Goal: Information Seeking & Learning: Check status

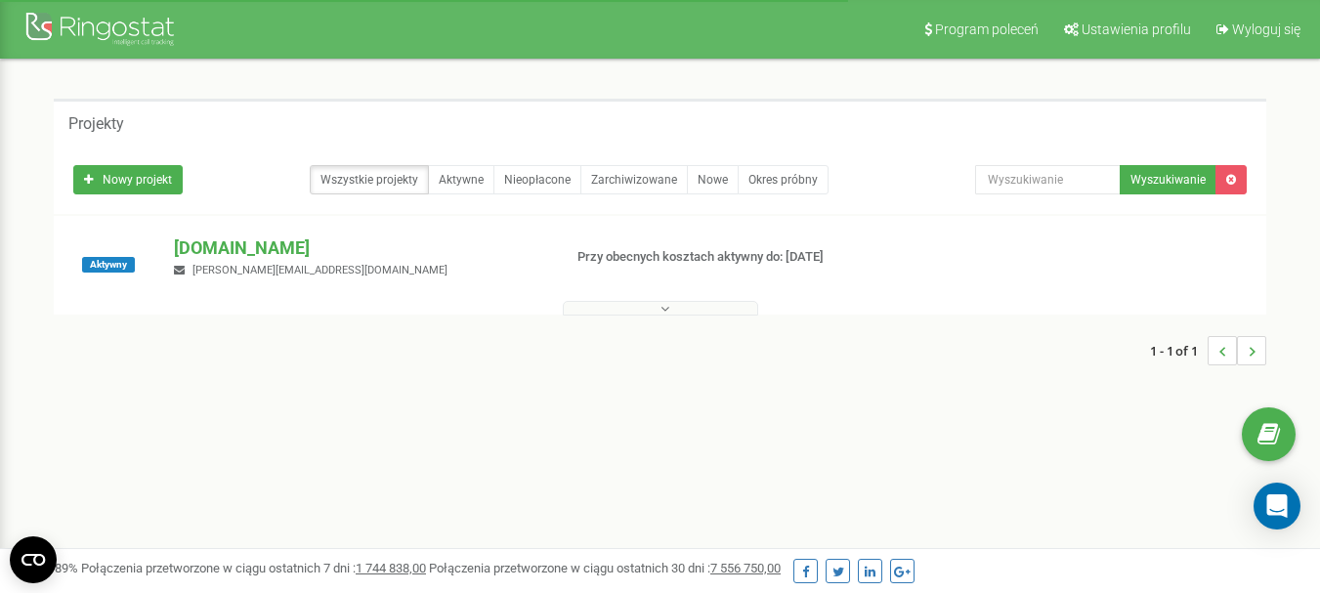
click at [240, 249] on p "[DOMAIN_NAME]" at bounding box center [359, 247] width 371 height 25
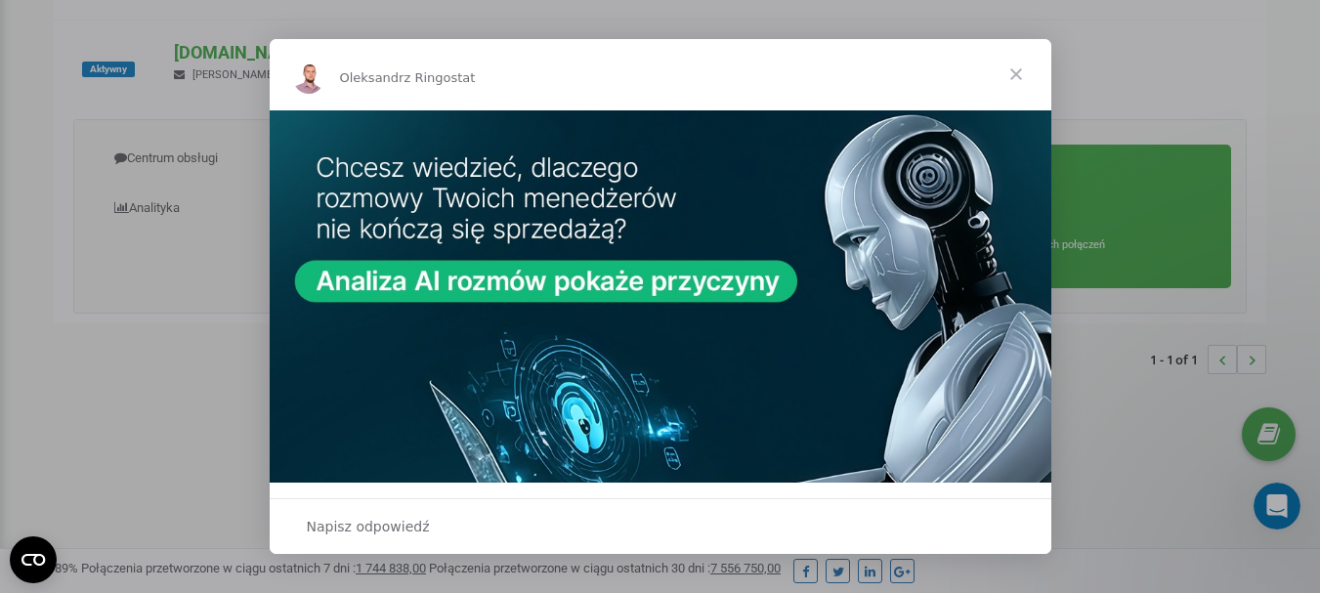
click at [848, 33] on div "Komunikator Intercom" at bounding box center [660, 296] width 1320 height 593
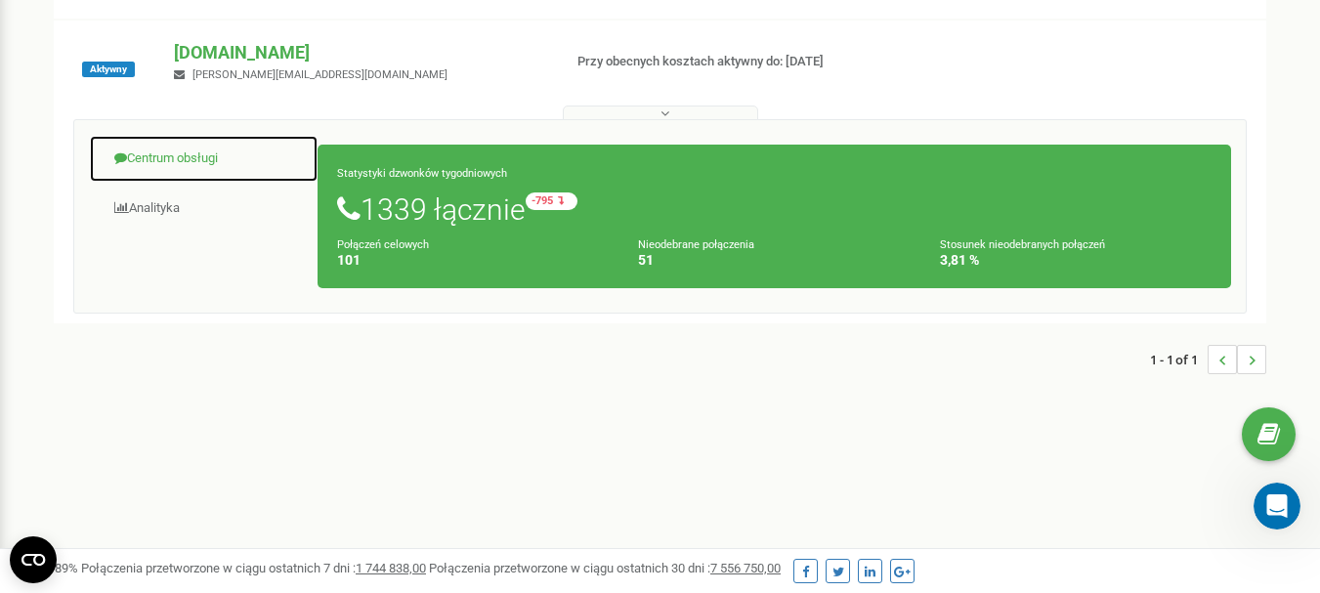
click at [169, 159] on link "Centrum obsługi" at bounding box center [204, 159] width 230 height 48
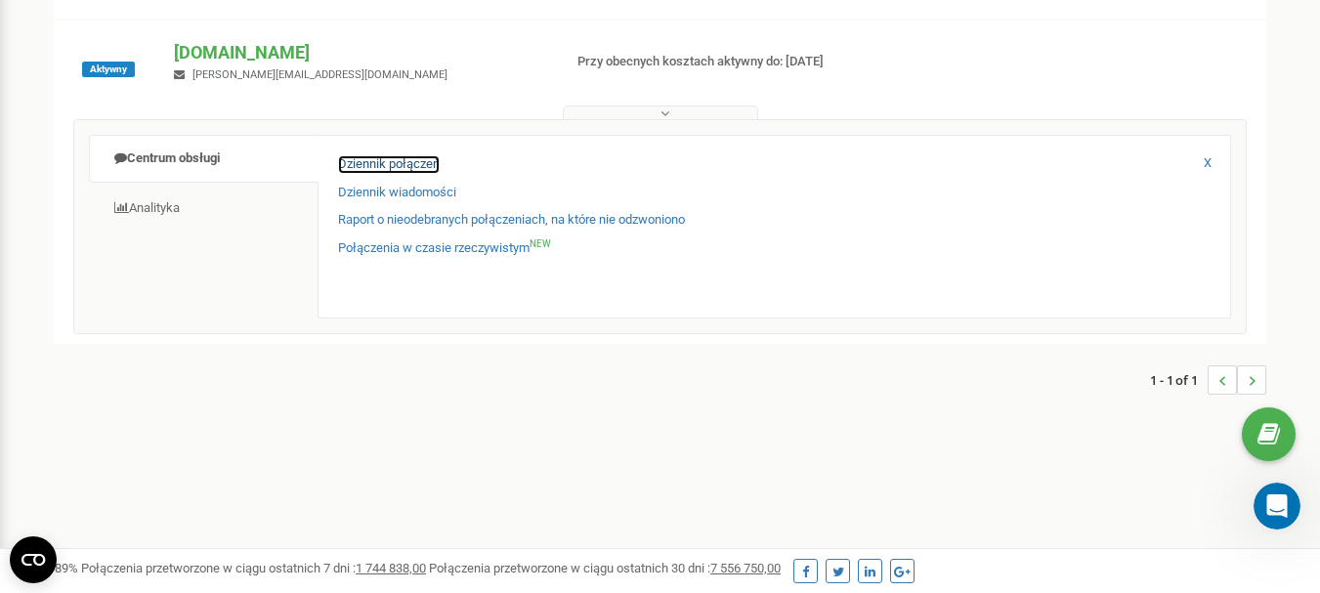
click at [385, 167] on link "Dziennik połączeń" at bounding box center [389, 164] width 102 height 19
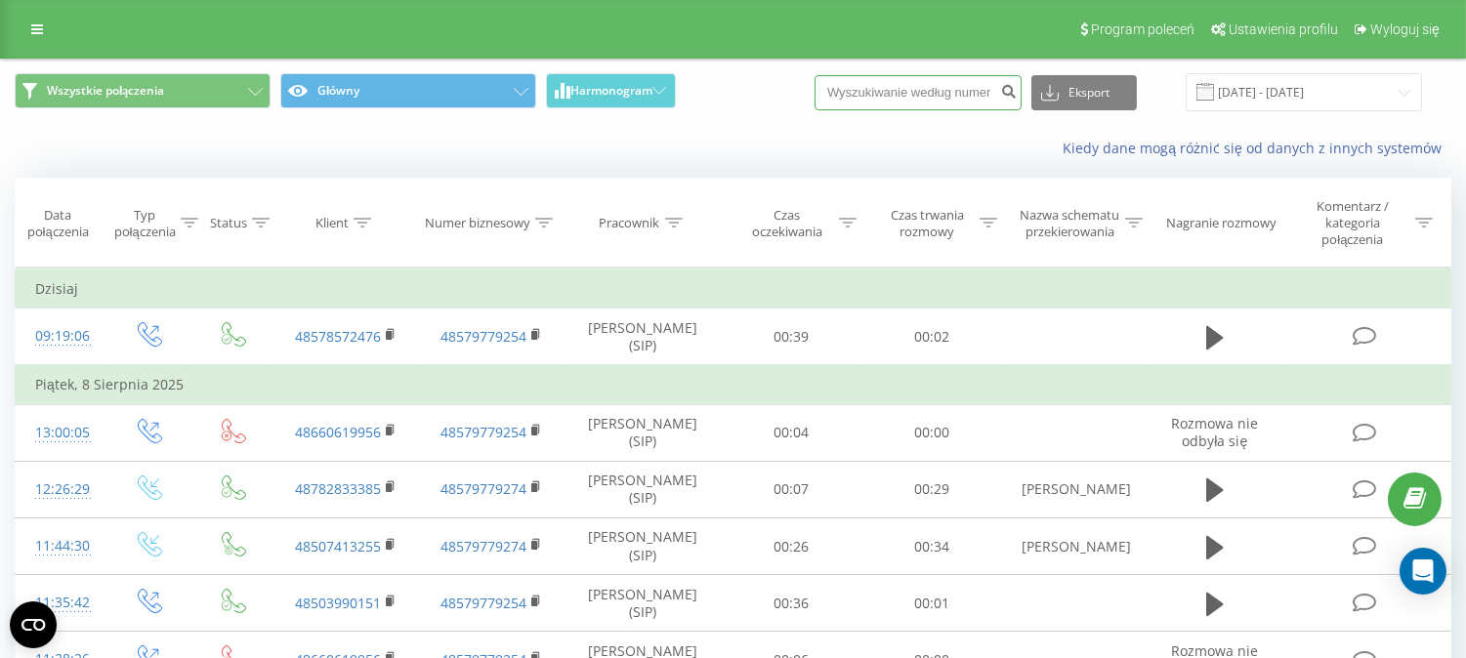
click at [931, 96] on input at bounding box center [918, 92] width 207 height 35
paste input "791410448"
type input "791410448"
click at [1012, 89] on icon "submit" at bounding box center [1008, 89] width 17 height 12
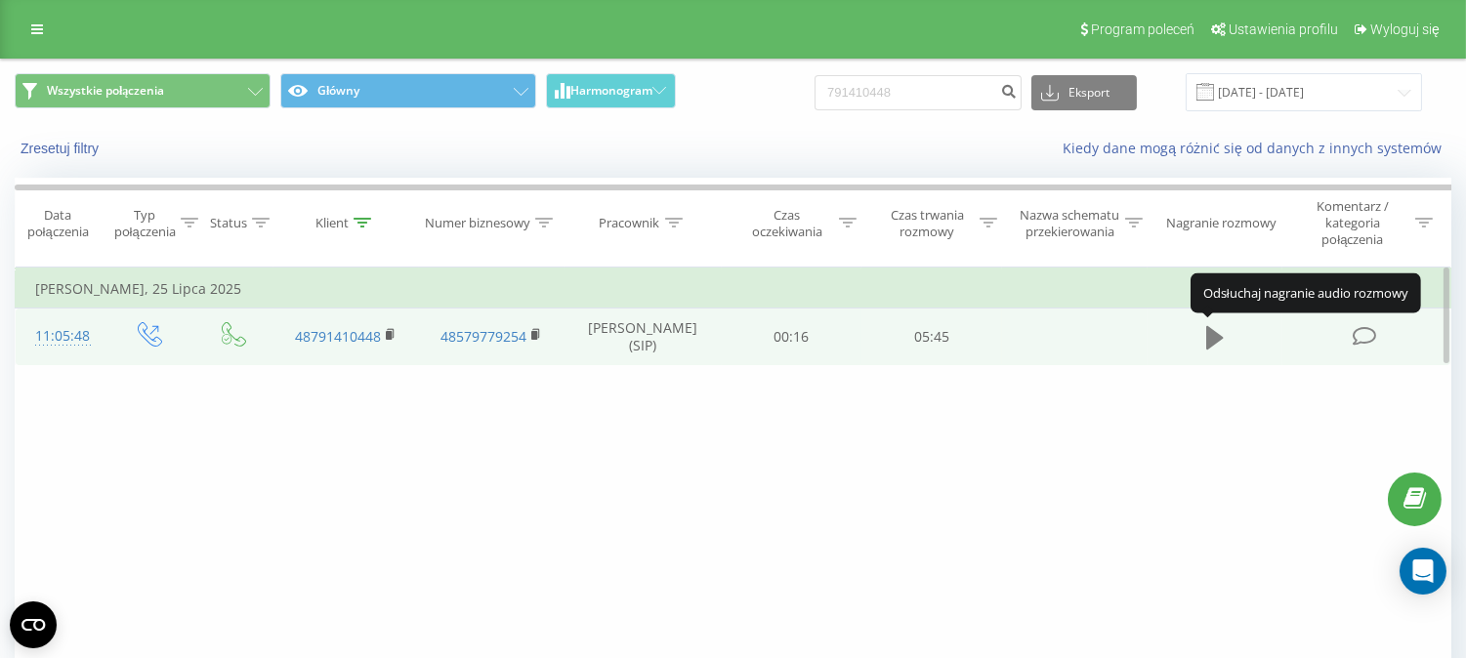
click at [1216, 339] on icon at bounding box center [1216, 337] width 18 height 23
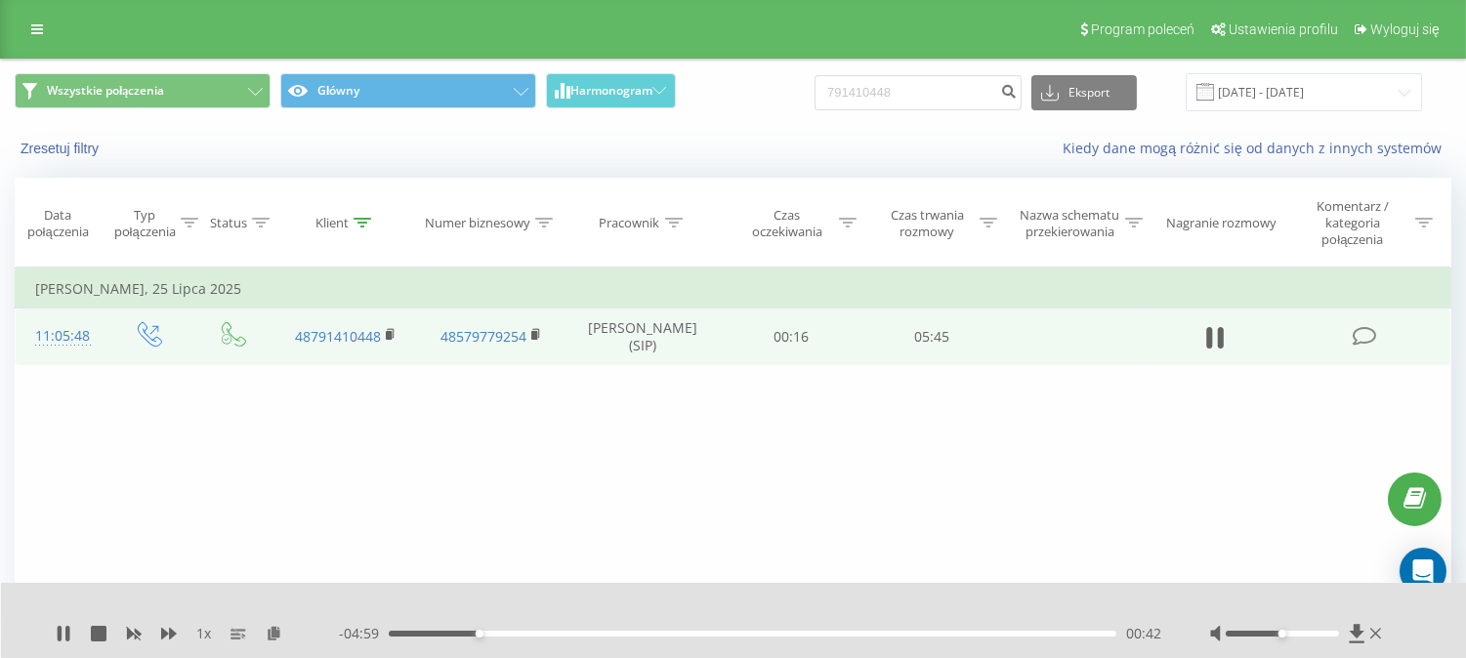
click at [920, 637] on div "- 04:59 00:42 00:42" at bounding box center [750, 634] width 823 height 20
click at [912, 633] on div "04:06" at bounding box center [753, 634] width 728 height 6
click at [981, 629] on div "- 01:36 04:06 04:06" at bounding box center [750, 634] width 823 height 20
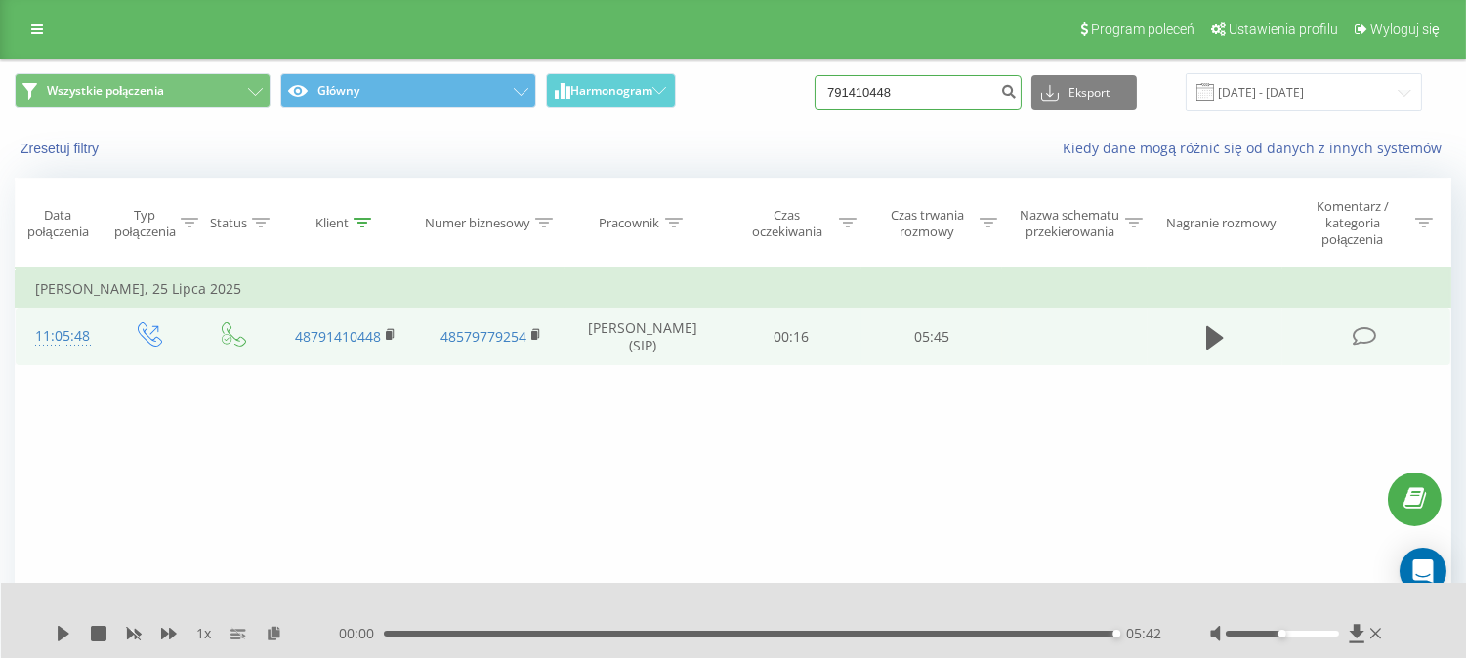
click at [919, 85] on input "791410448" at bounding box center [918, 92] width 207 height 35
paste input "667965196"
type input "667965196"
